Goal: Task Accomplishment & Management: Manage account settings

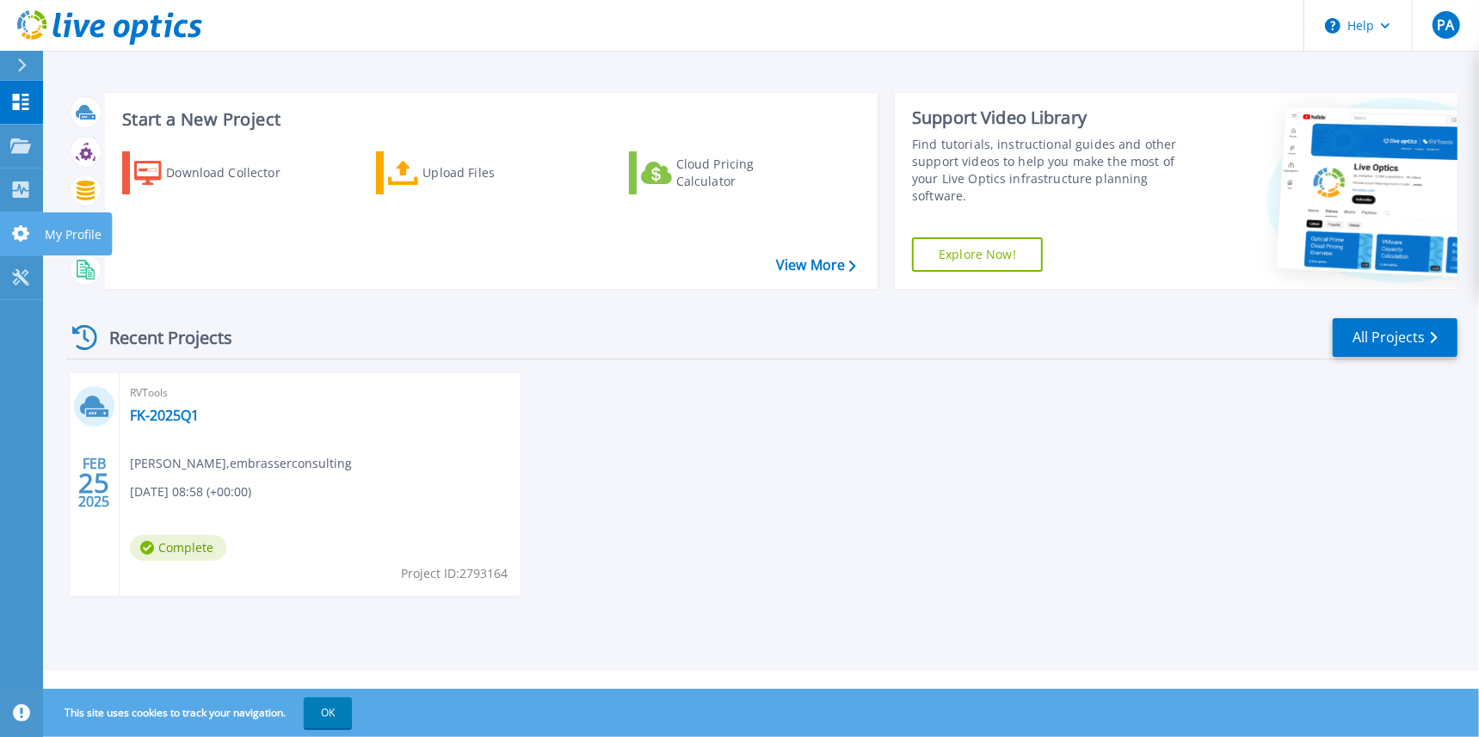
click at [31, 226] on link "My Profile My Profile" at bounding box center [21, 234] width 43 height 44
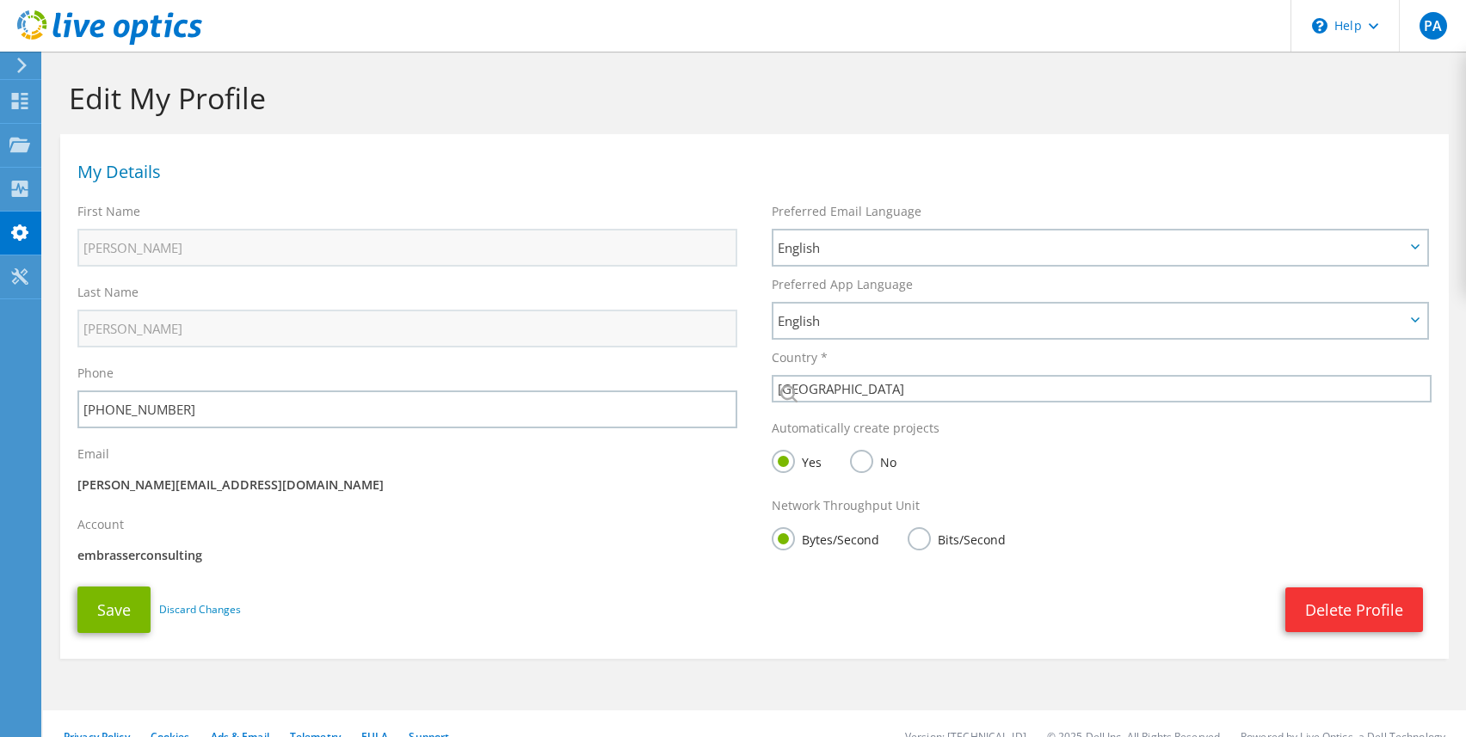
select select "189"
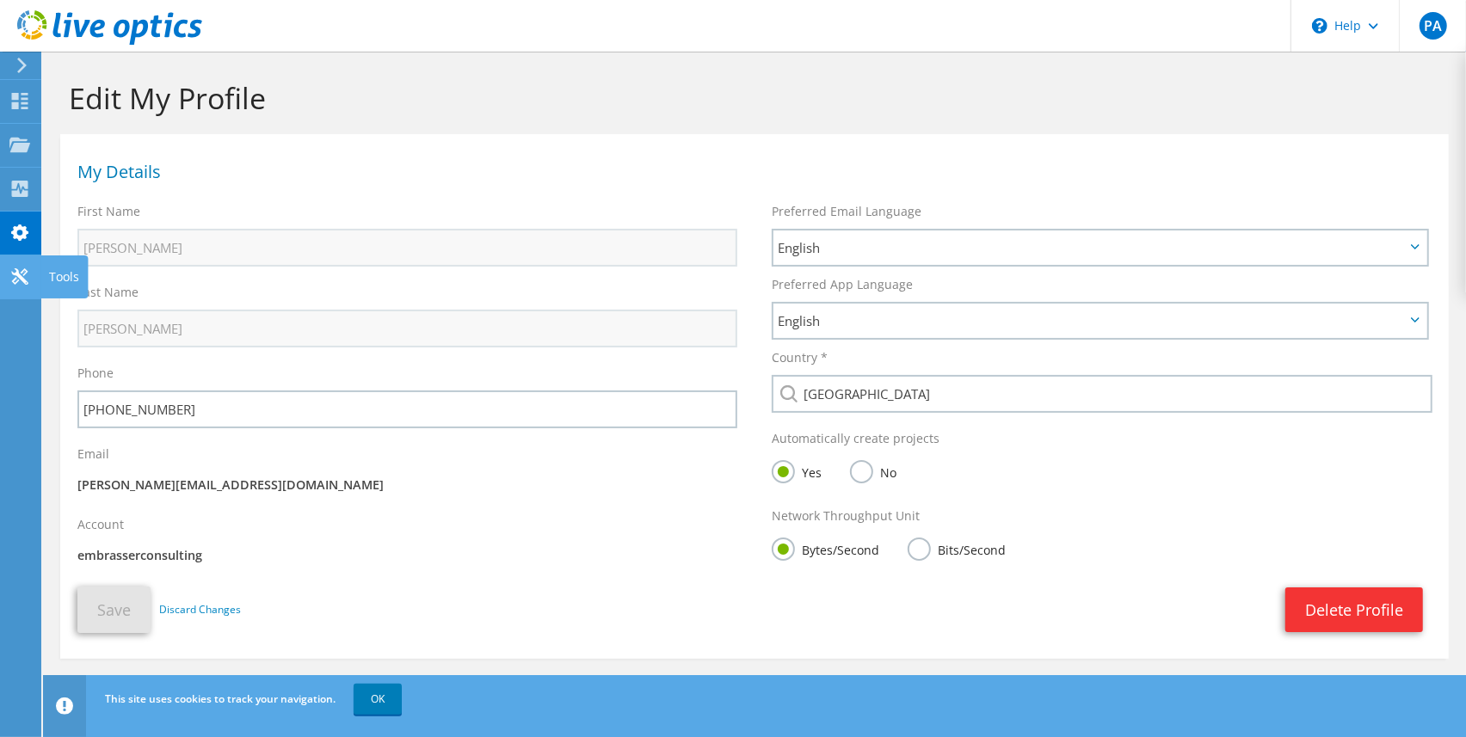
click at [13, 273] on use at bounding box center [19, 276] width 16 height 16
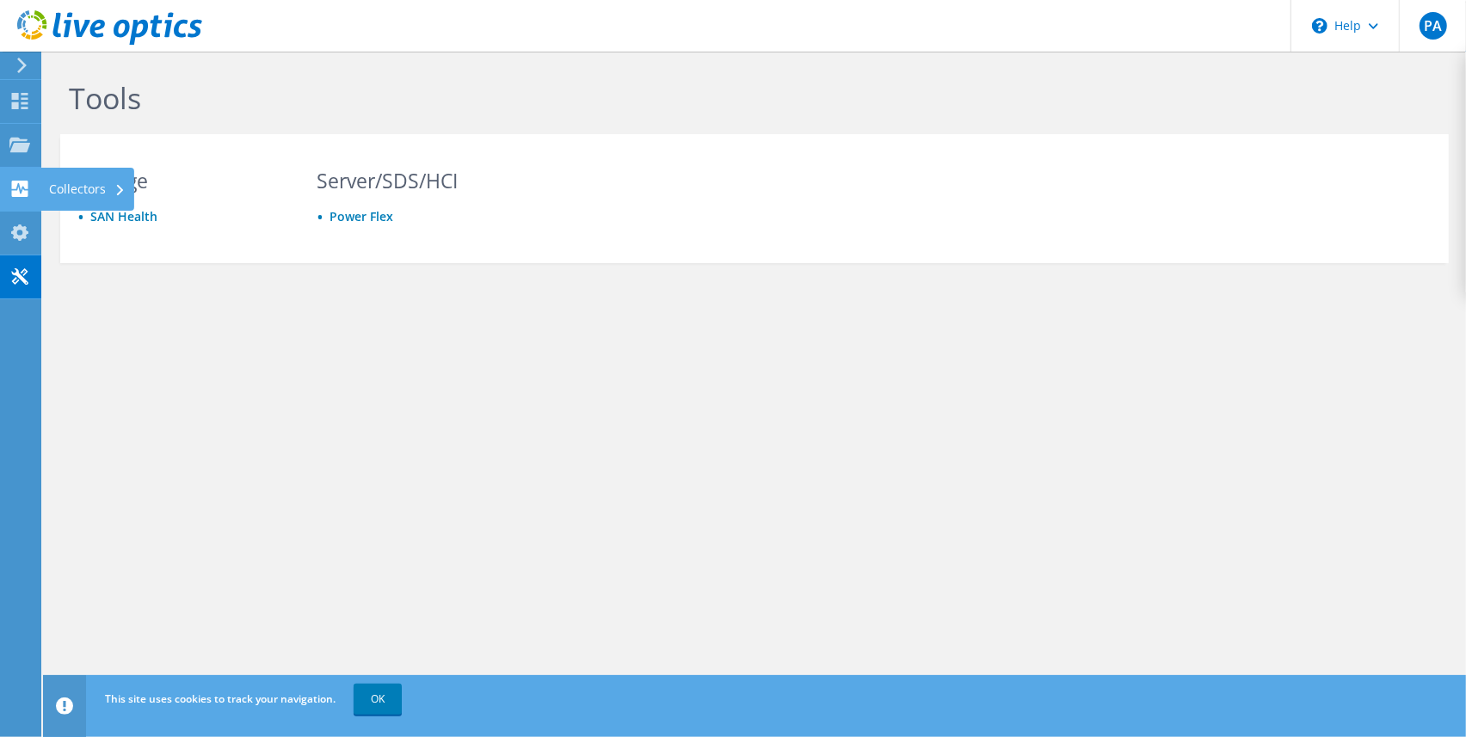
click at [27, 187] on use at bounding box center [20, 189] width 16 height 16
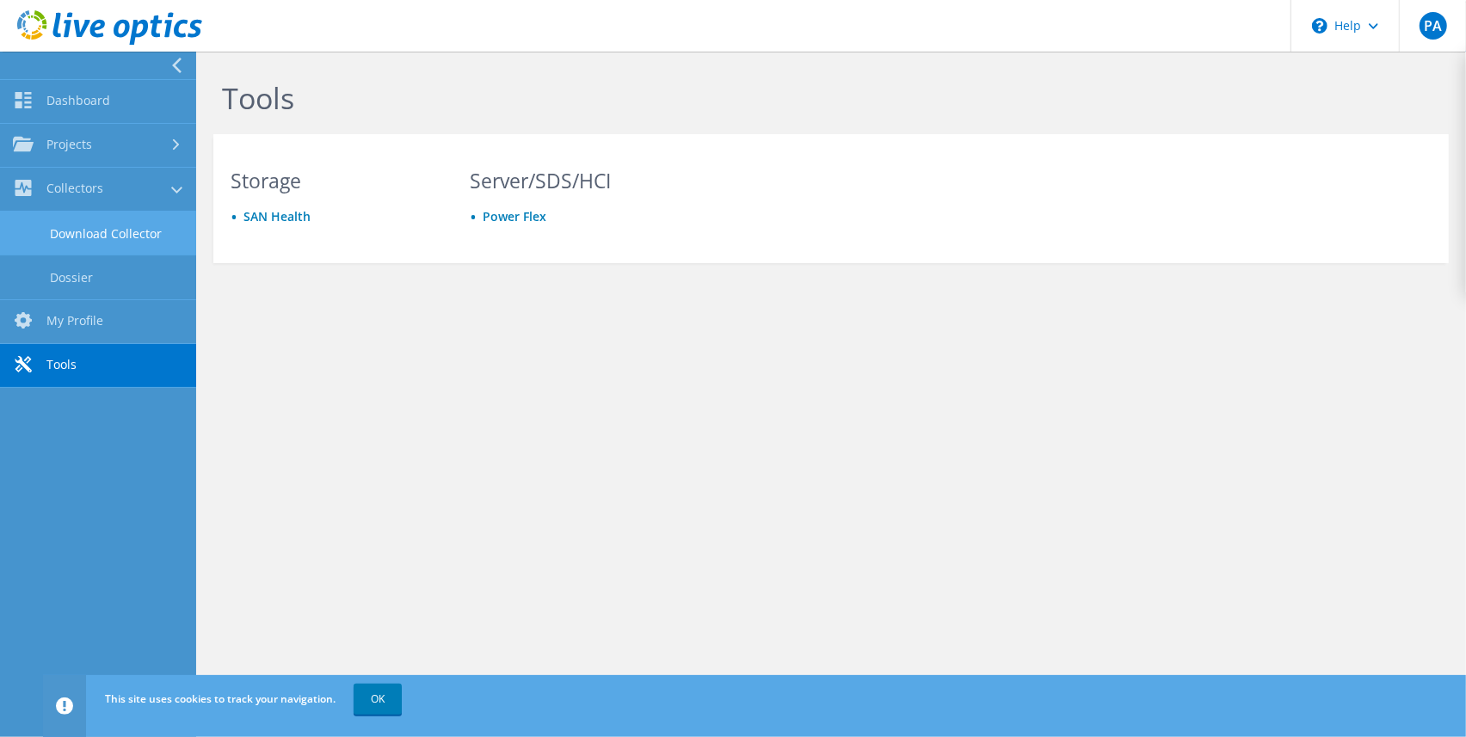
click at [65, 232] on link "Download Collector" at bounding box center [98, 234] width 196 height 44
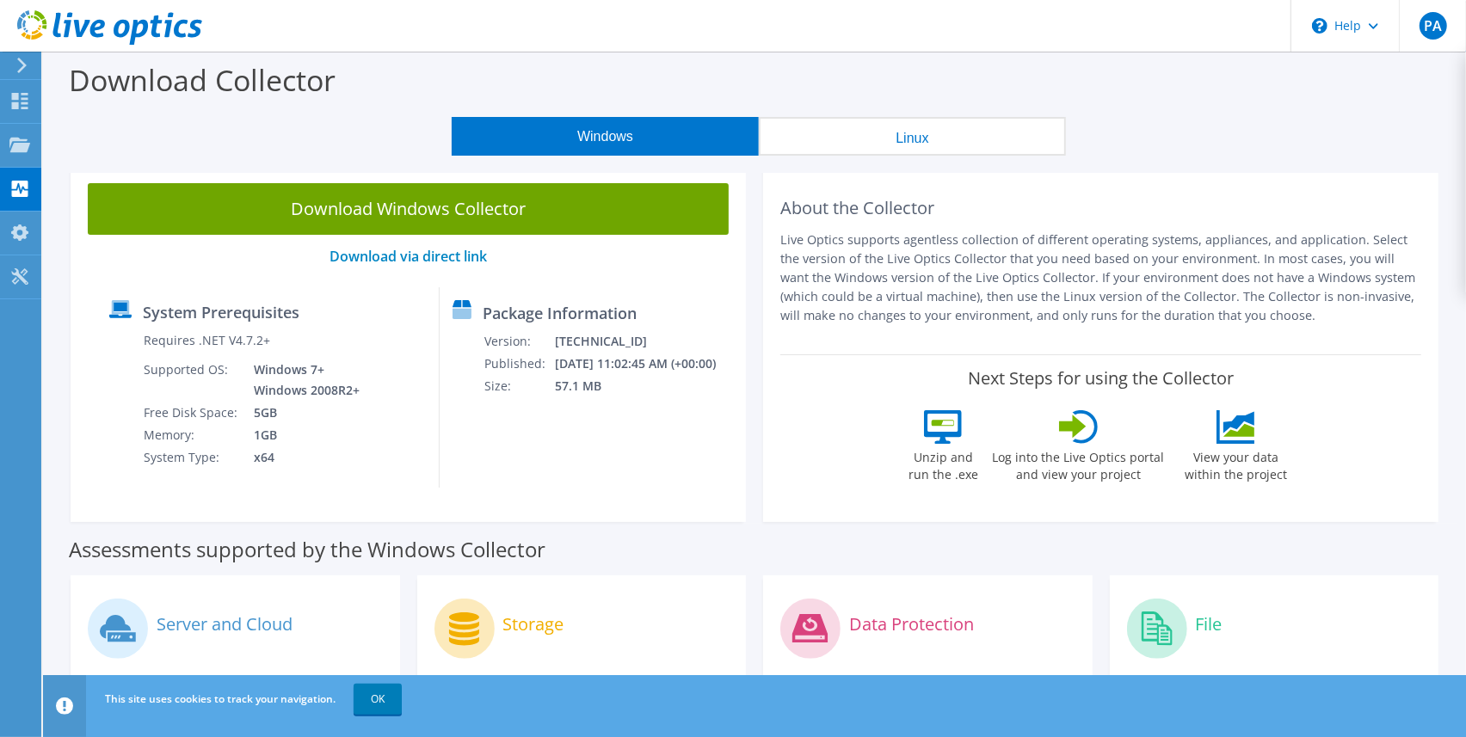
click at [843, 139] on button "Linux" at bounding box center [912, 136] width 307 height 39
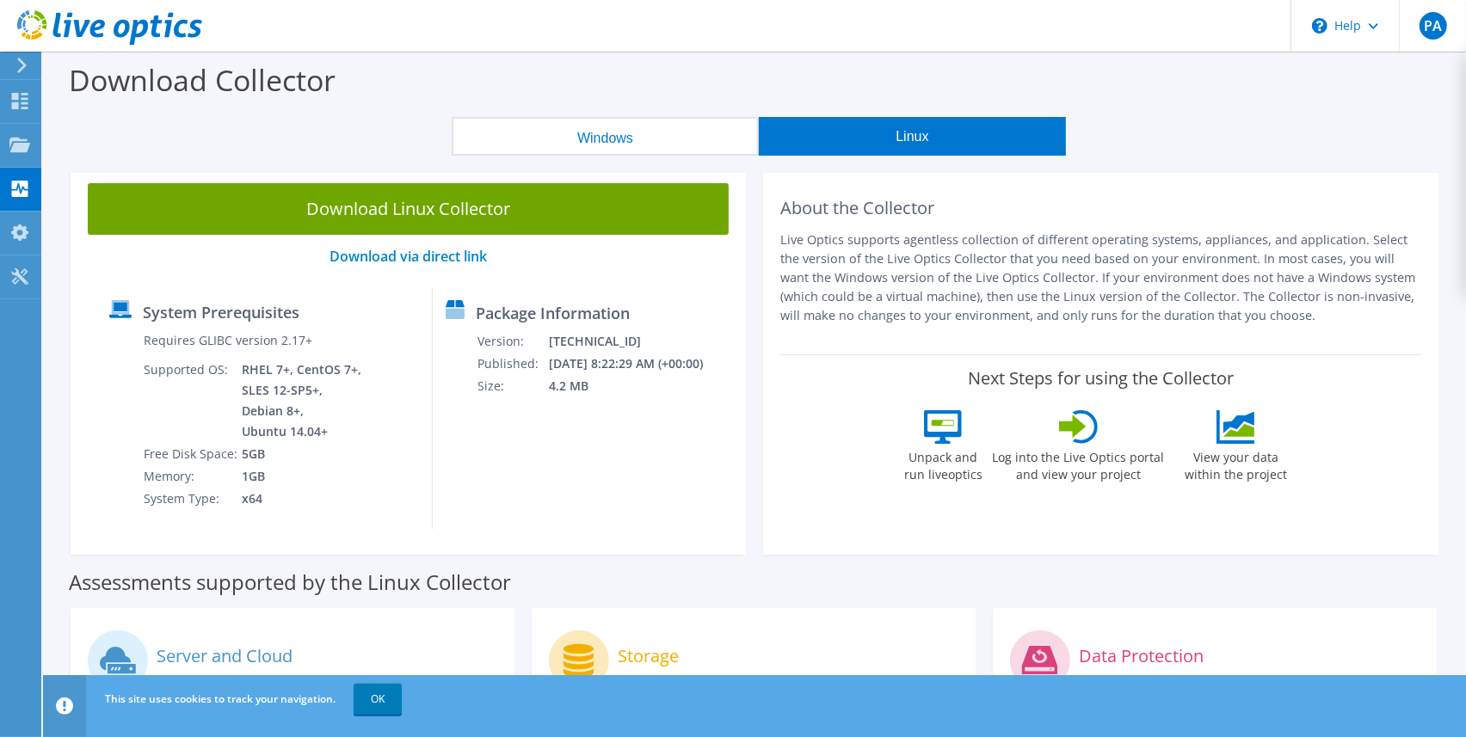
click at [658, 140] on button "Windows" at bounding box center [605, 136] width 307 height 39
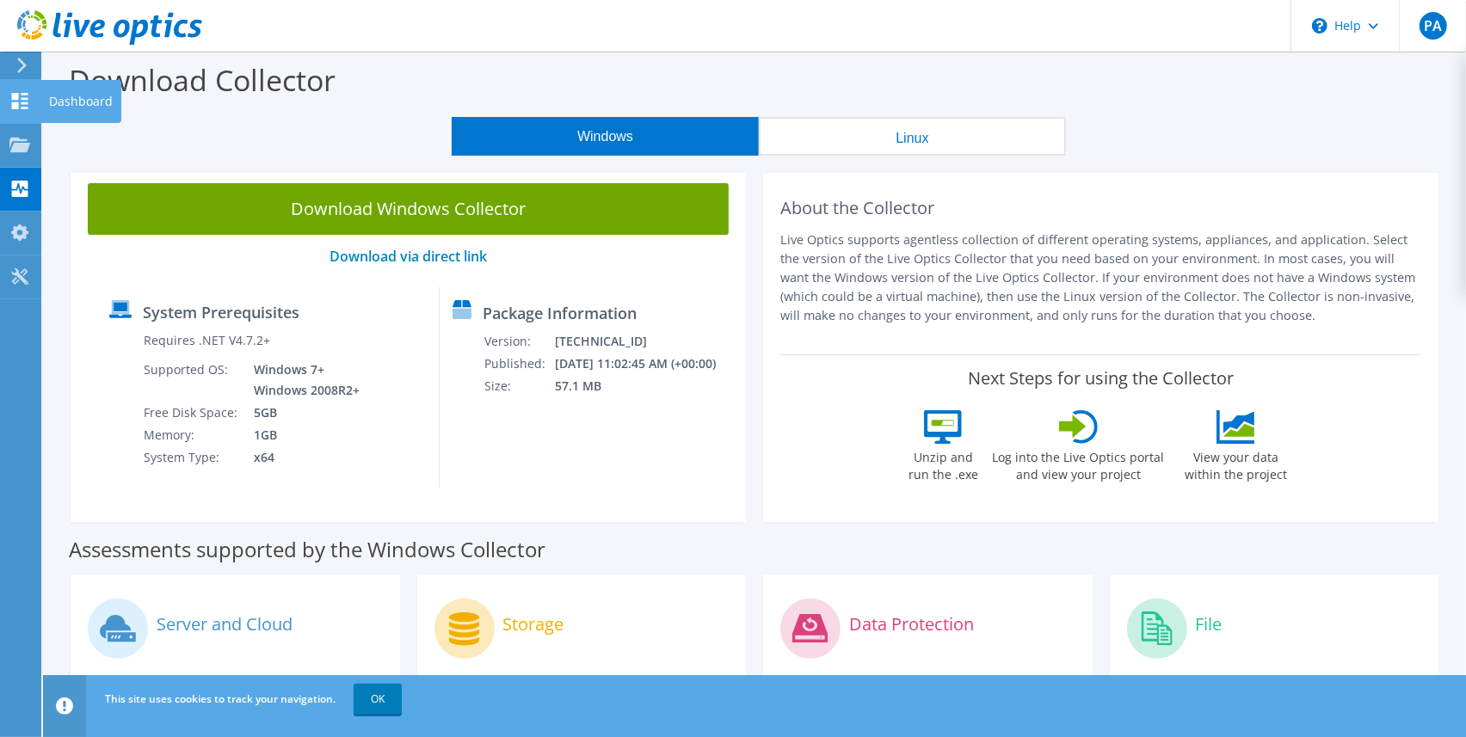
click at [23, 102] on use at bounding box center [20, 101] width 16 height 16
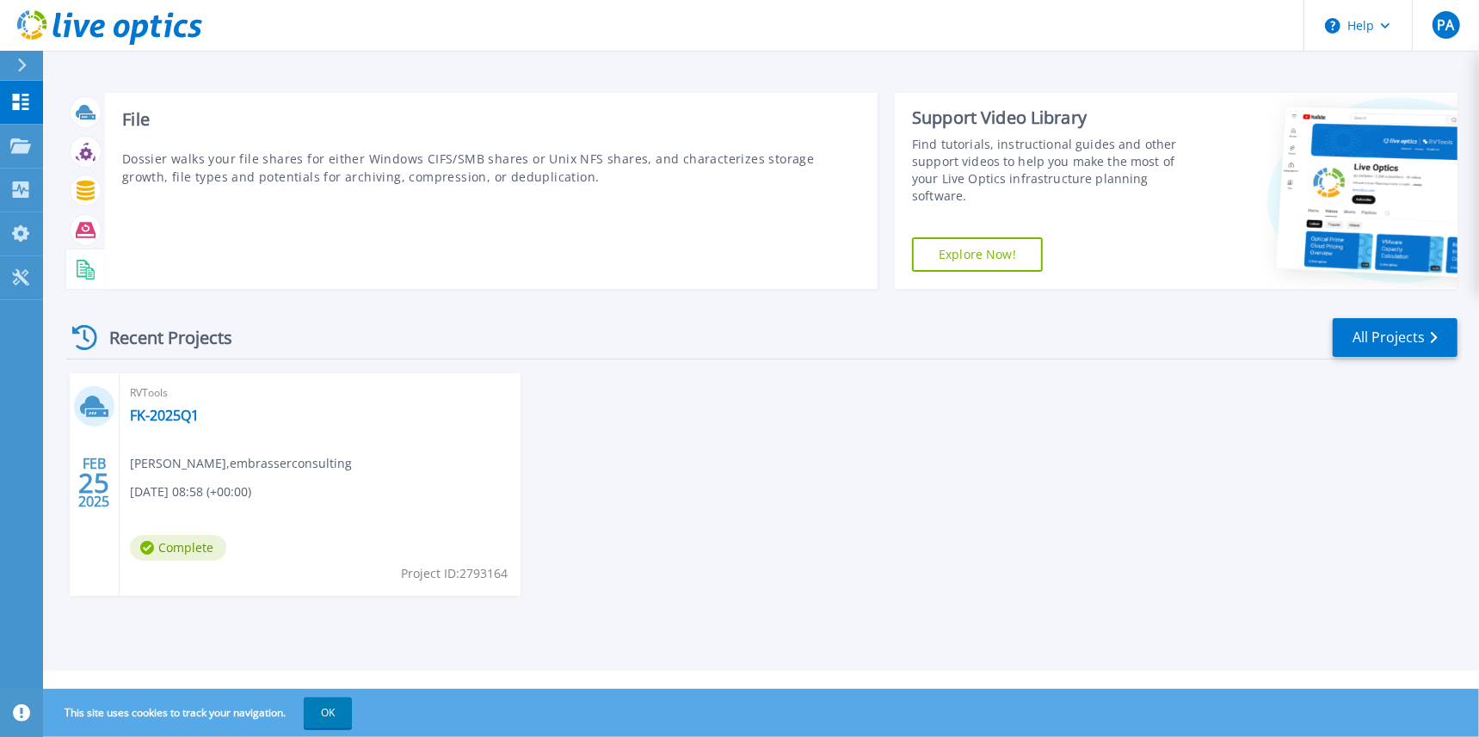
click at [92, 272] on icon at bounding box center [86, 270] width 20 height 20
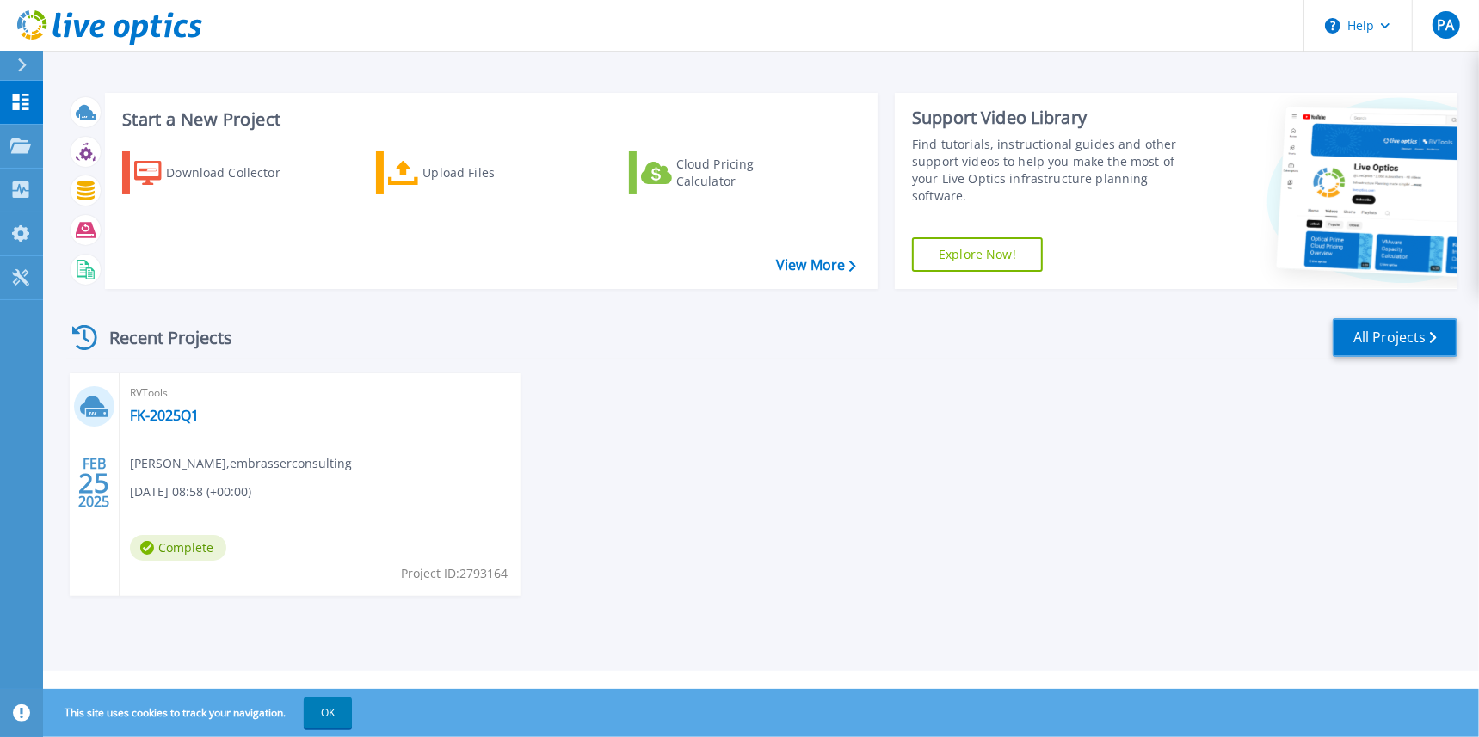
click at [1415, 326] on link "All Projects" at bounding box center [1395, 337] width 125 height 39
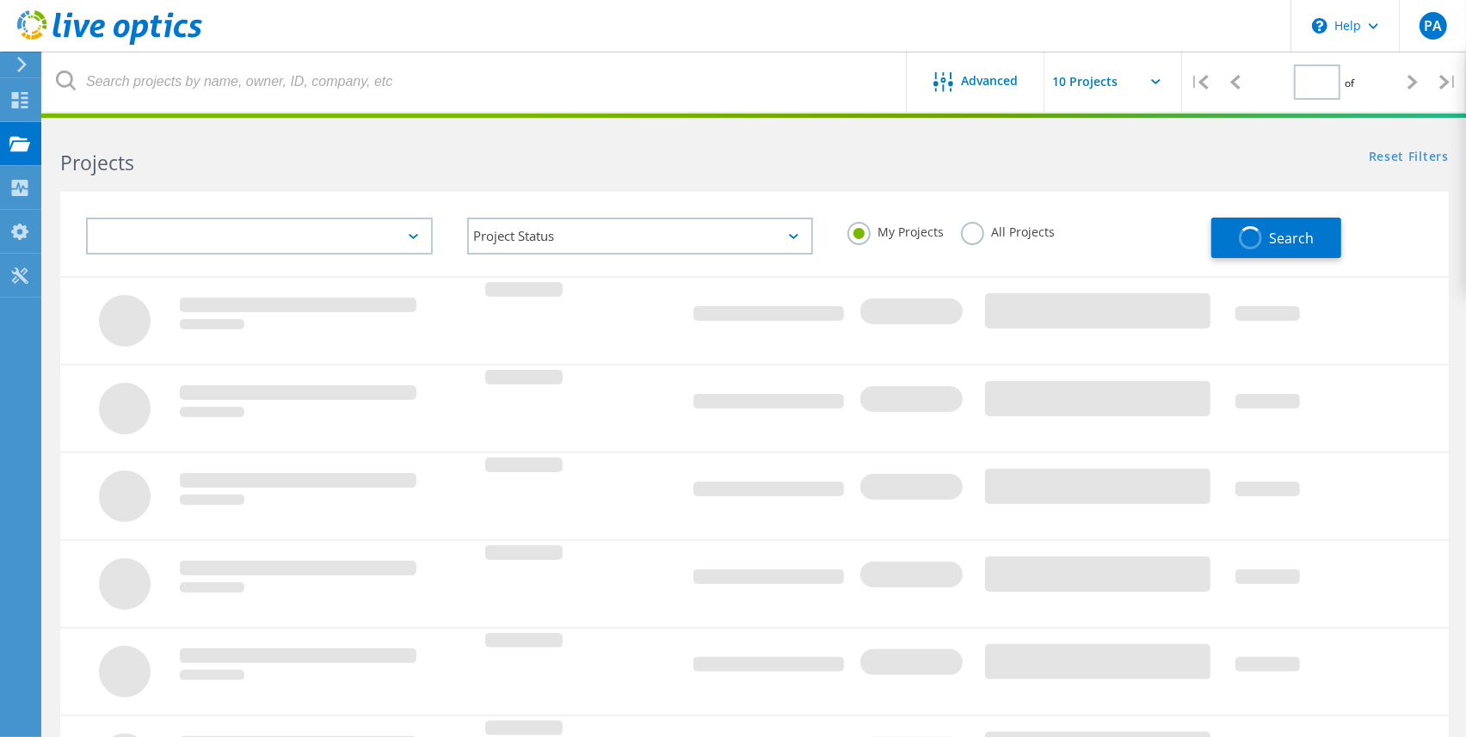
type input "1"
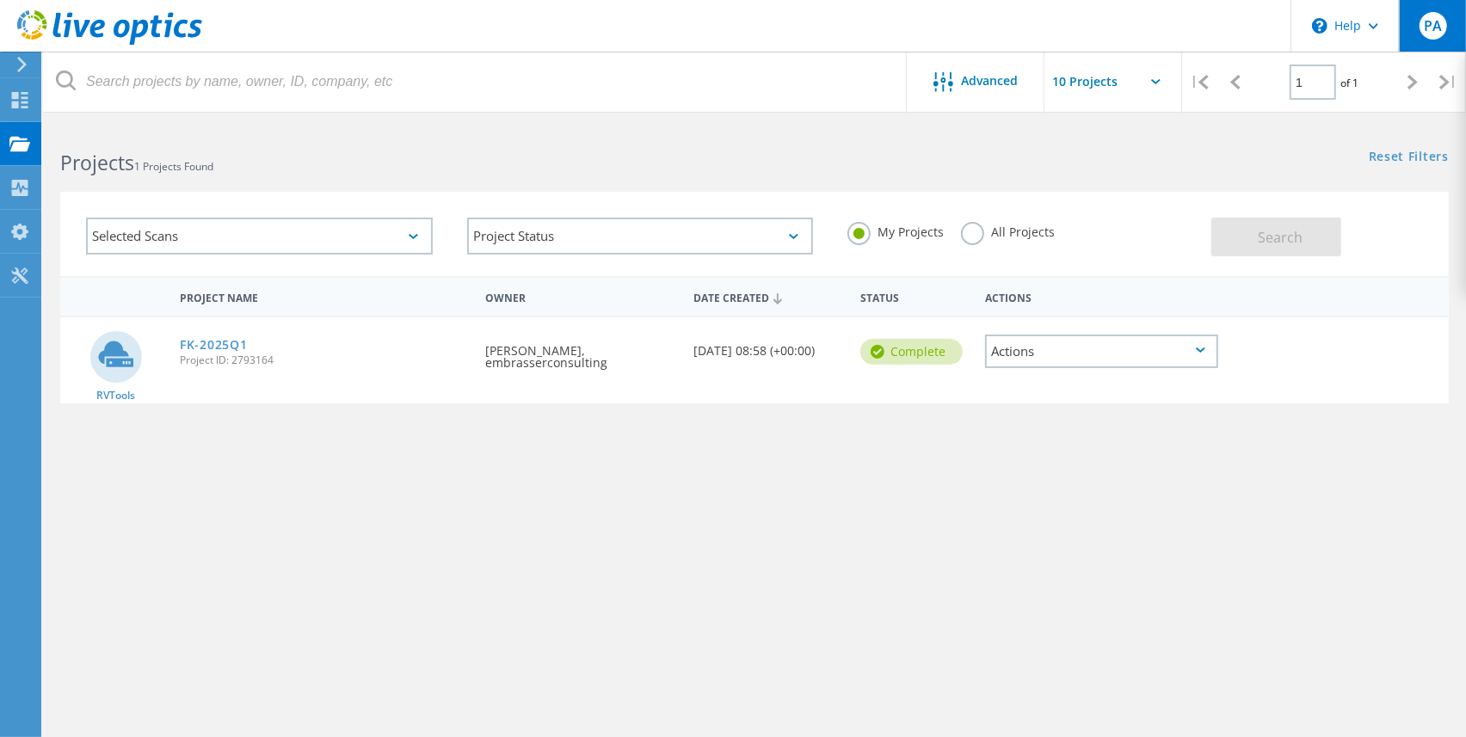
click at [1426, 28] on span "PA" at bounding box center [1433, 26] width 18 height 14
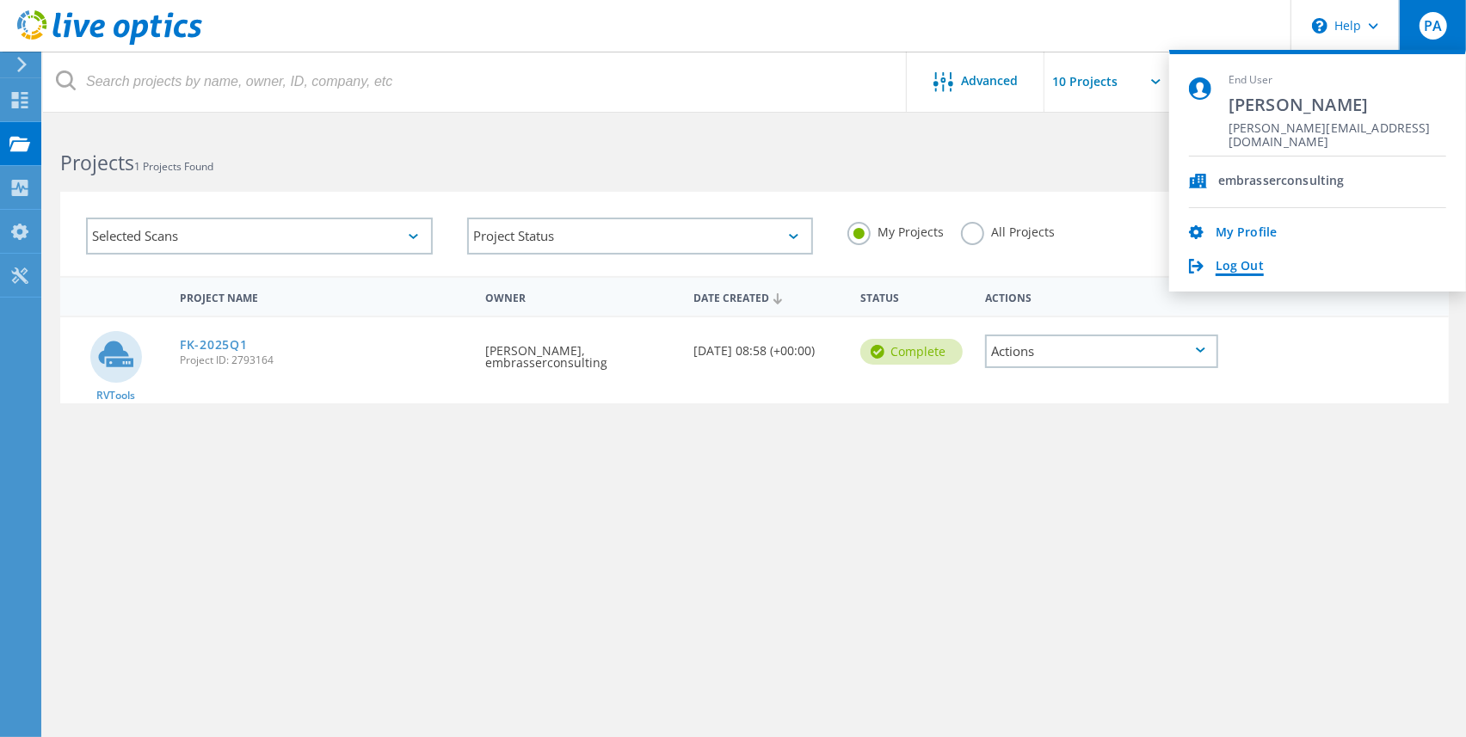
click at [1235, 269] on link "Log Out" at bounding box center [1240, 267] width 48 height 16
